Goal: Download file/media

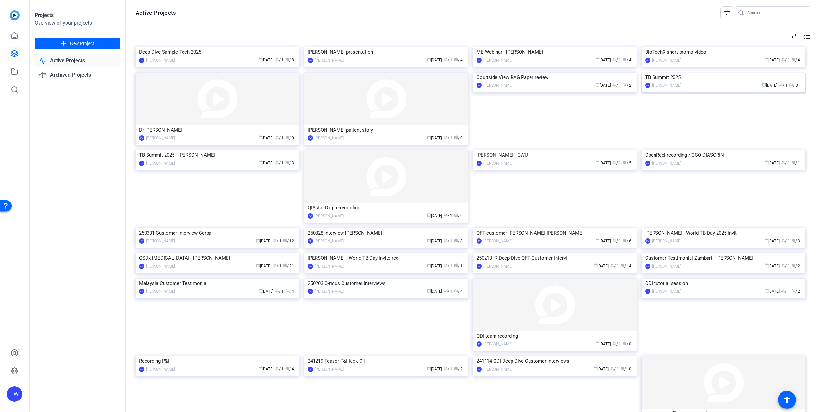
click at [691, 73] on img at bounding box center [724, 73] width 164 height 0
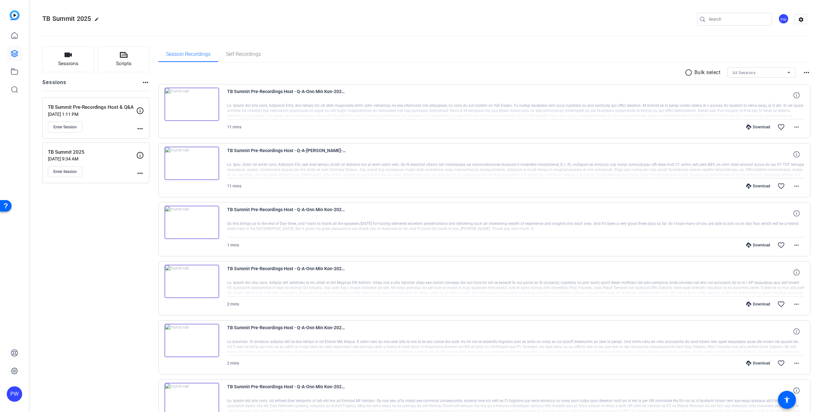
click at [187, 222] on img at bounding box center [191, 222] width 55 height 33
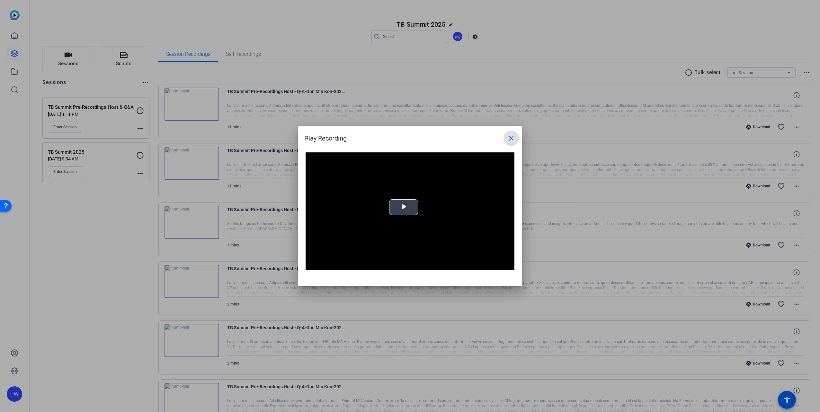
click at [403, 208] on span "Video Player" at bounding box center [403, 208] width 0 height 0
click at [515, 138] on mat-icon "close" at bounding box center [511, 139] width 8 height 8
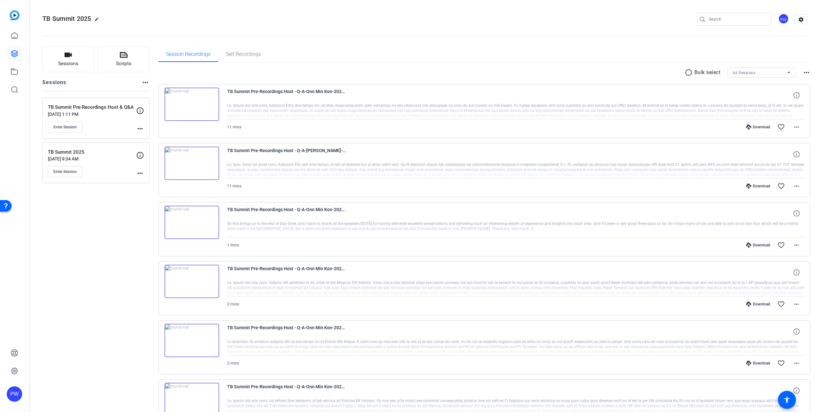
click at [193, 283] on img at bounding box center [191, 281] width 55 height 33
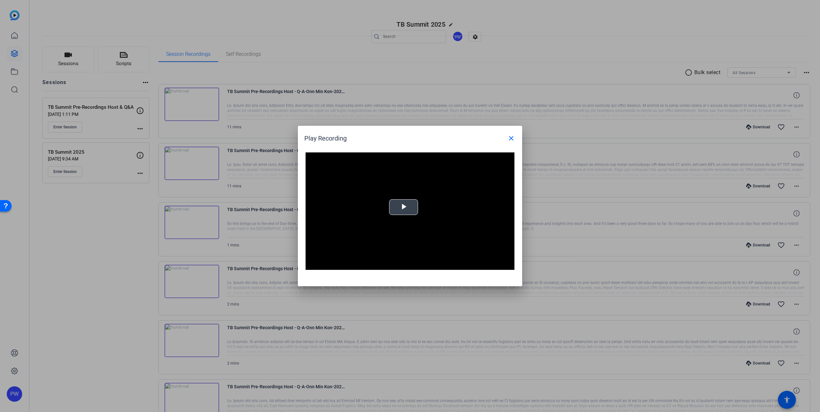
click at [403, 208] on span "Video Player" at bounding box center [403, 208] width 0 height 0
click at [430, 264] on div "Loaded : 100.00% 1:43 0:48" at bounding box center [402, 266] width 143 height 10
click at [452, 264] on div "2:07" at bounding box center [452, 265] width 0 height 2
click at [465, 266] on div "Loaded : 100.00% 2:21 2:08" at bounding box center [402, 265] width 137 height 2
click at [514, 138] on mat-icon "close" at bounding box center [511, 139] width 8 height 8
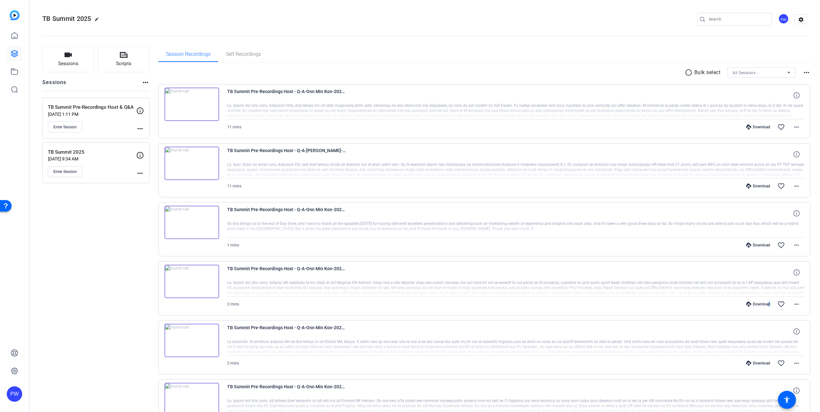
click at [764, 306] on div "Download" at bounding box center [758, 304] width 31 height 5
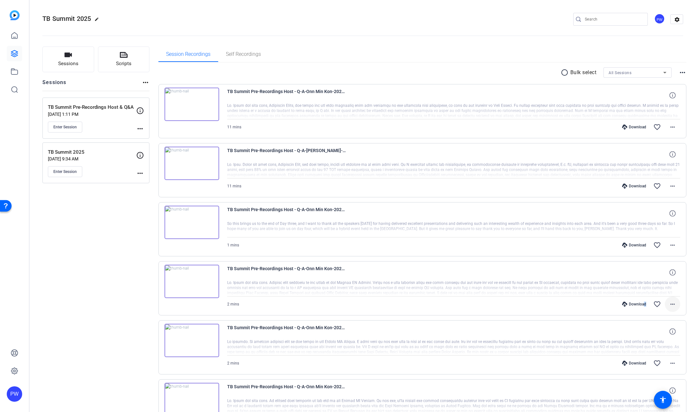
click at [672, 305] on mat-icon "more_horiz" at bounding box center [673, 305] width 8 height 8
click at [657, 334] on span "Download MP4" at bounding box center [652, 334] width 39 height 8
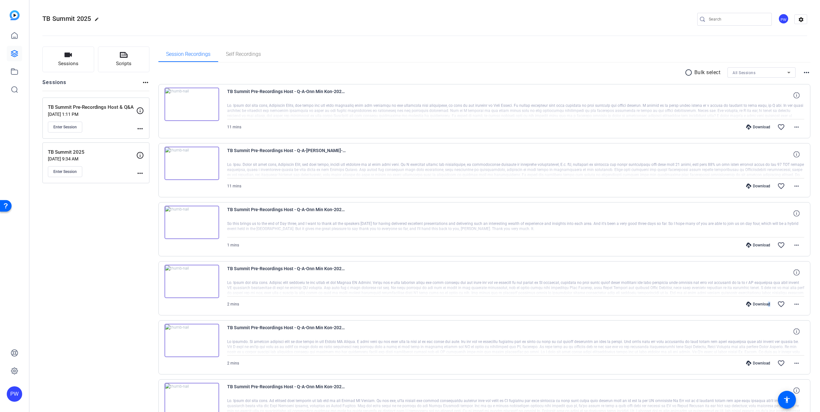
click at [193, 106] on img at bounding box center [191, 104] width 55 height 33
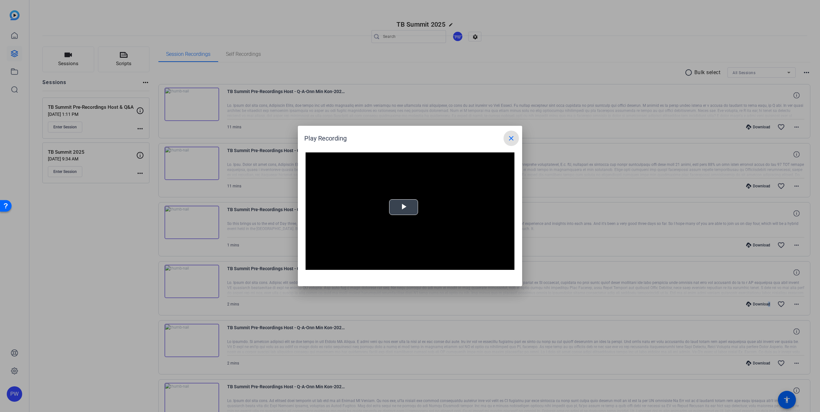
click at [403, 208] on span "Video Player" at bounding box center [403, 208] width 0 height 0
click at [510, 138] on mat-icon "close" at bounding box center [511, 139] width 8 height 8
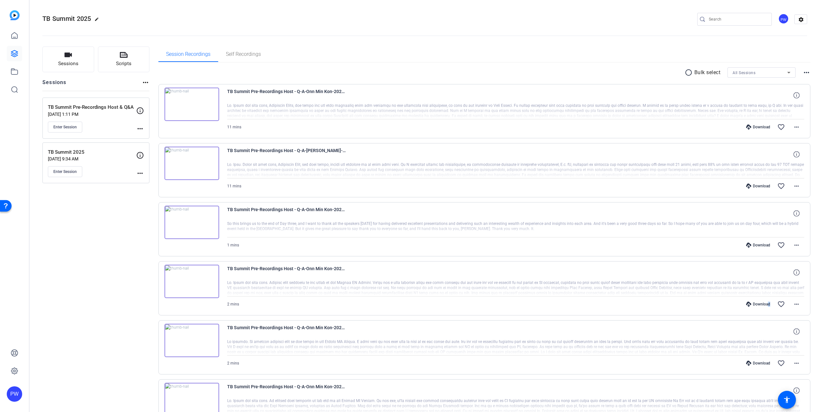
click at [182, 228] on img at bounding box center [191, 222] width 55 height 33
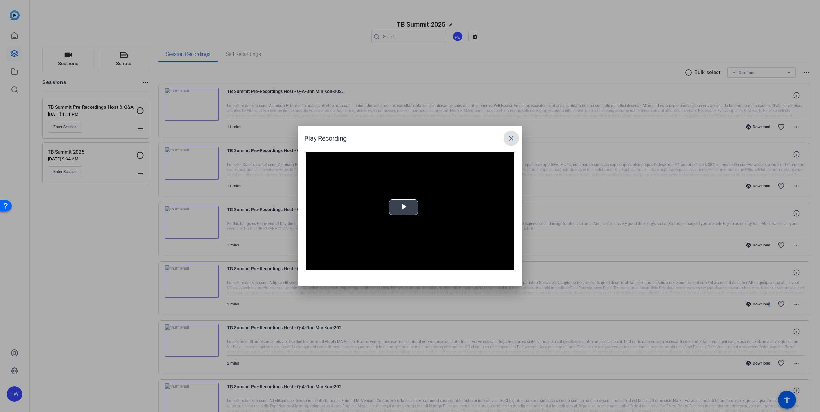
click at [420, 207] on video "Video Player" at bounding box center [409, 212] width 209 height 118
click at [102, 239] on div at bounding box center [410, 206] width 820 height 412
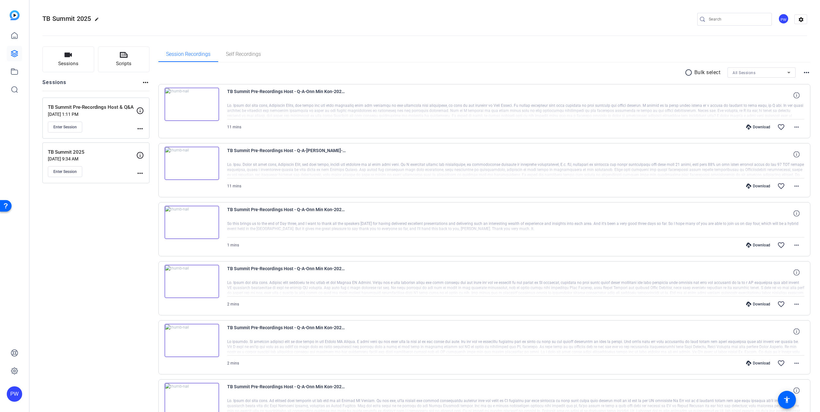
click at [197, 228] on img at bounding box center [191, 222] width 55 height 33
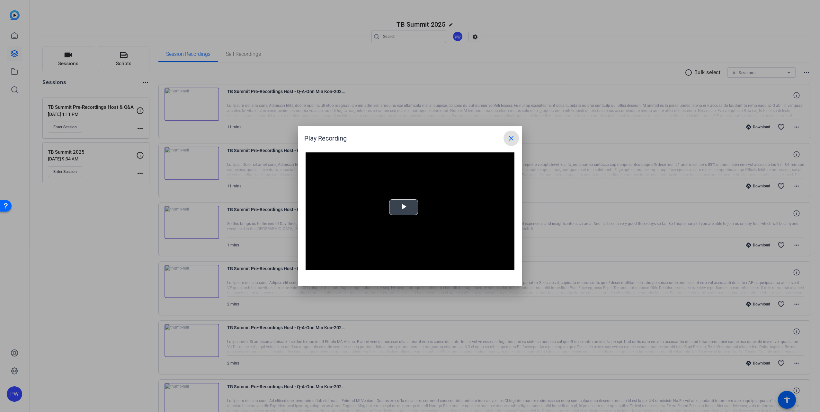
click at [403, 208] on span "Video Player" at bounding box center [403, 208] width 0 height 0
click at [438, 262] on div "Loaded : 100.00% 0:54 0:05" at bounding box center [402, 266] width 143 height 10
click at [414, 265] on div "0:55" at bounding box center [386, 265] width 105 height 2
click at [401, 264] on div "Loaded : 100.00% 0:35 0:42" at bounding box center [402, 266] width 143 height 10
click at [316, 265] on span "Video Player" at bounding box center [311, 265] width 13 height 0
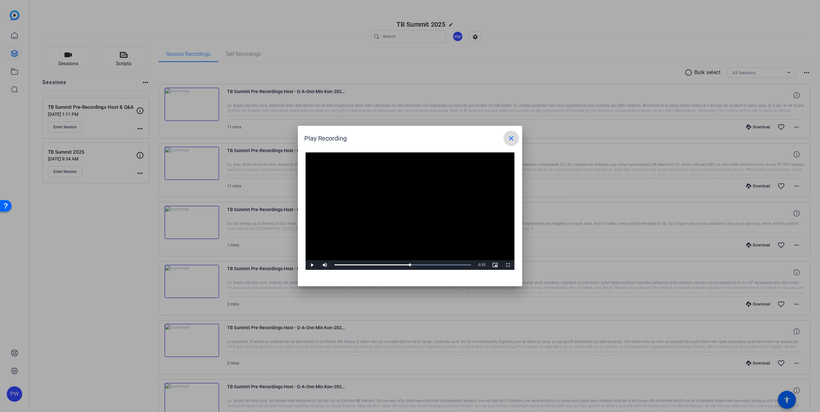
click at [509, 137] on mat-icon "close" at bounding box center [511, 139] width 8 height 8
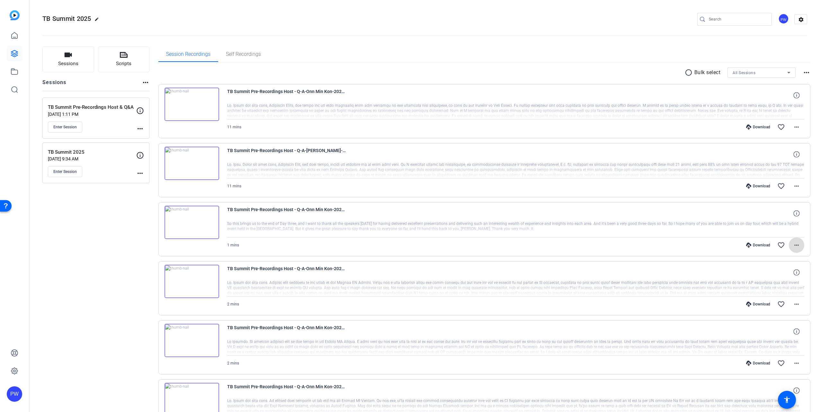
click at [793, 244] on mat-icon "more_horiz" at bounding box center [797, 246] width 8 height 8
click at [779, 274] on span "Download MP4" at bounding box center [776, 275] width 39 height 8
